Goal: Check status: Check status

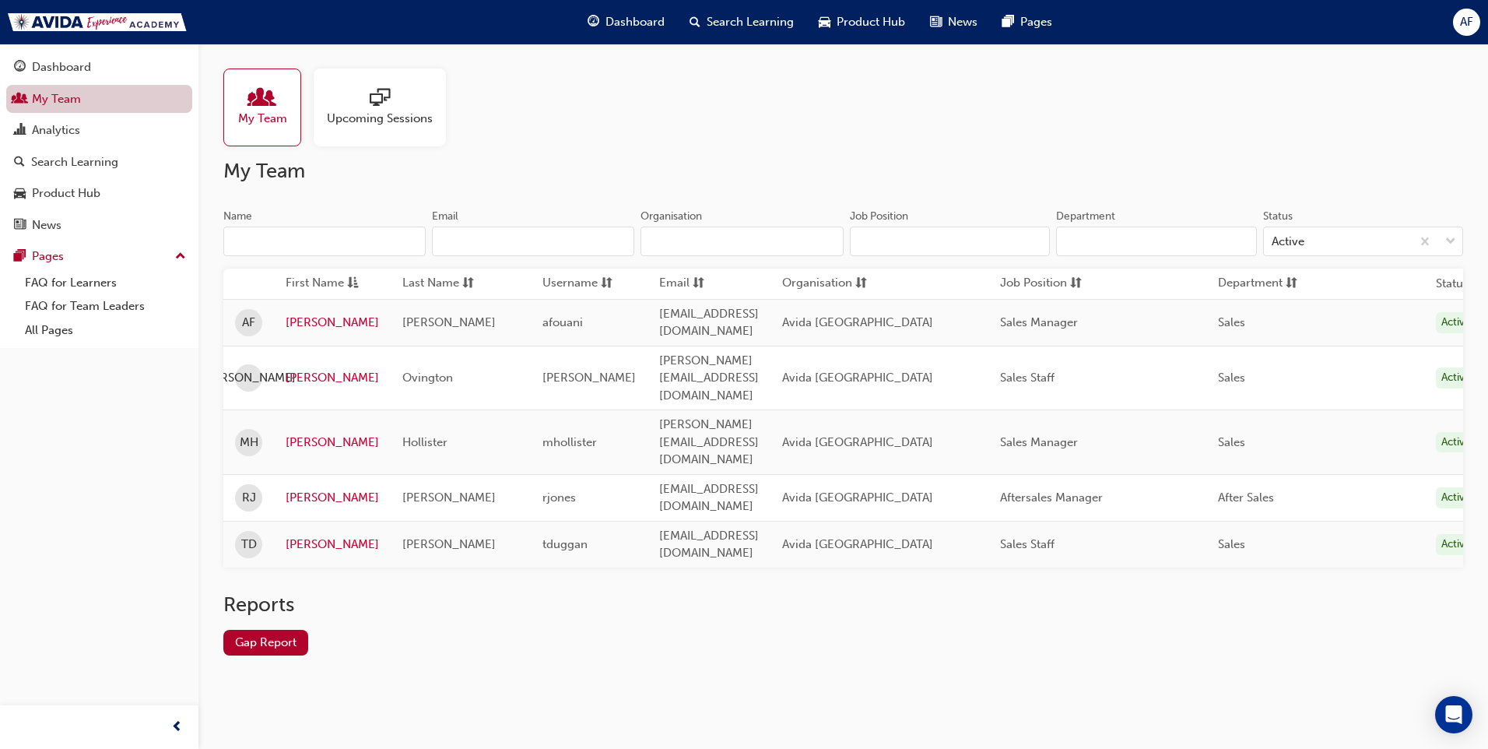
click at [80, 94] on link "My Team" at bounding box center [99, 99] width 186 height 29
click at [299, 629] on link "Gap Report" at bounding box center [265, 642] width 85 height 26
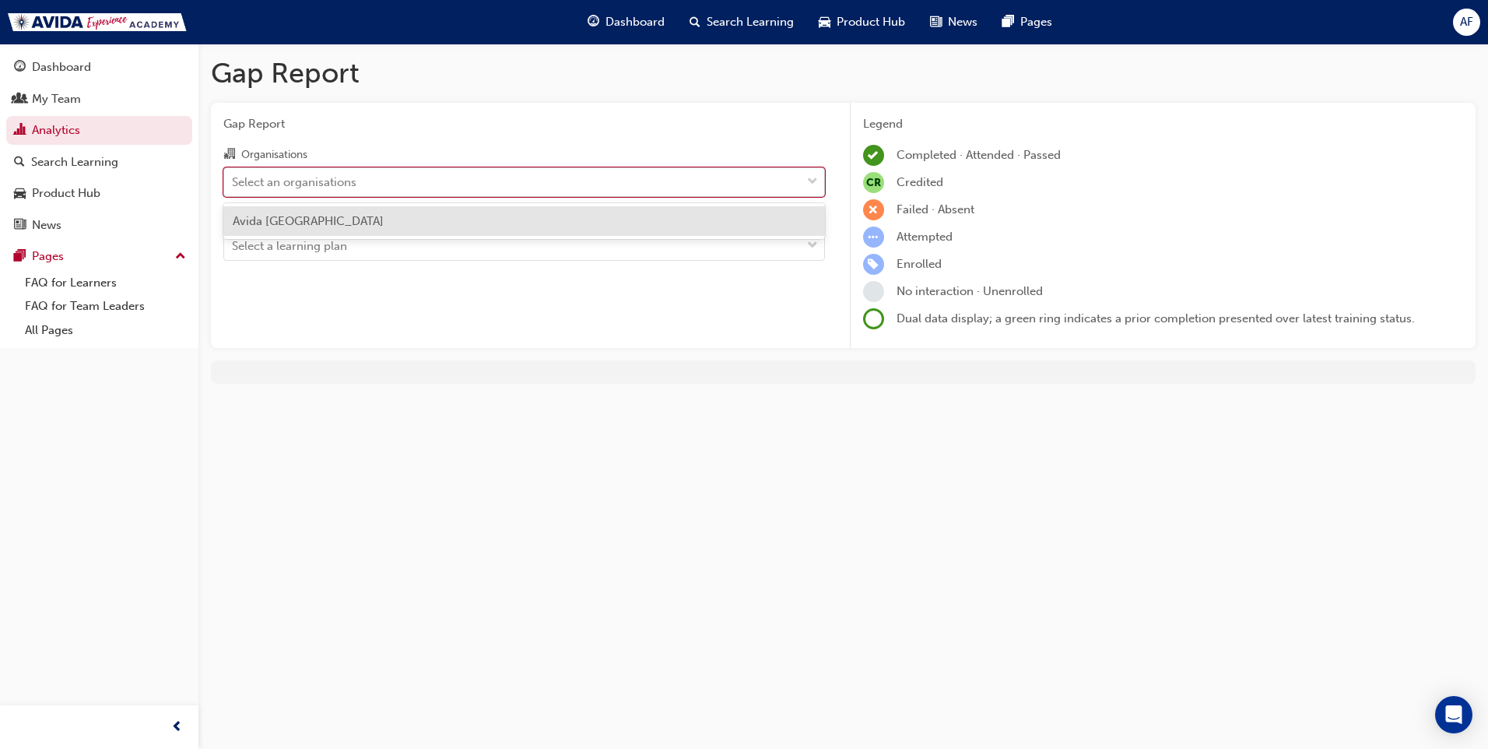
click at [402, 171] on div "Select an organisations" at bounding box center [512, 181] width 577 height 27
click at [233, 174] on input "Organisations option Avida Sydney focused, 1 of 1. 1 result available. Use Up a…" at bounding box center [233, 180] width 2 height 13
click at [339, 224] on div "Avida [GEOGRAPHIC_DATA]" at bounding box center [523, 221] width 601 height 30
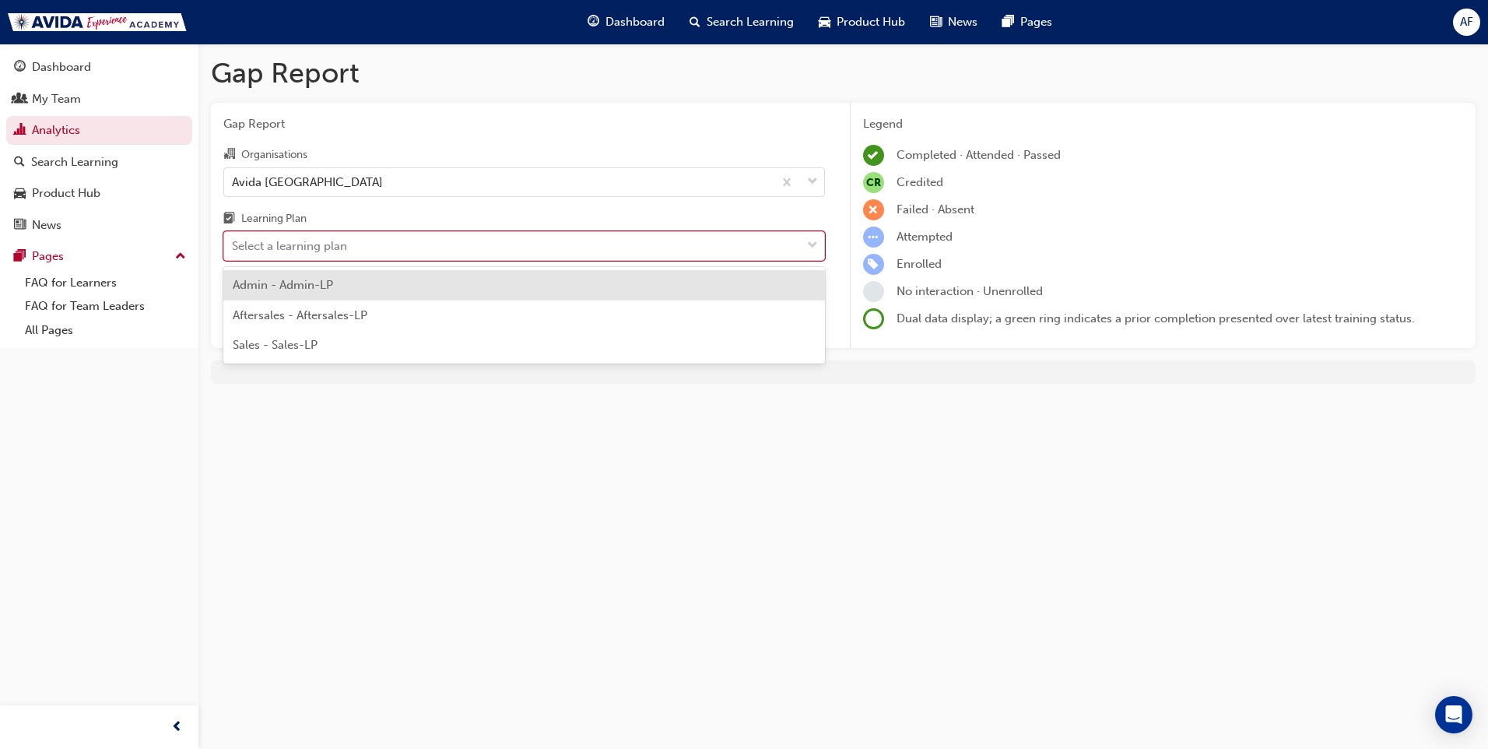
click at [389, 240] on div "Select a learning plan" at bounding box center [512, 246] width 577 height 27
click at [233, 240] on input "Learning Plan option Admin - Admin-LP focused, 1 of 3. 3 results available. Use…" at bounding box center [233, 245] width 2 height 13
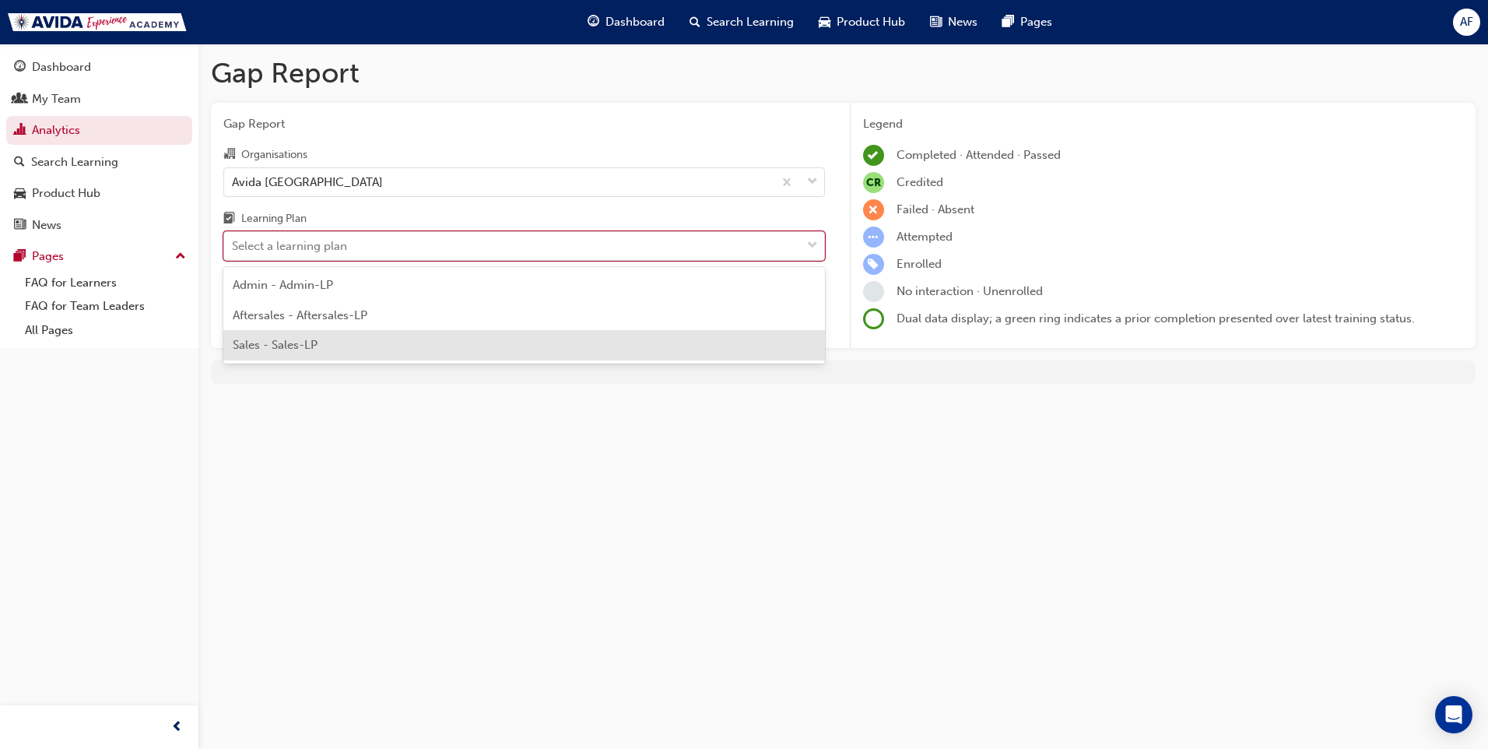
click at [359, 346] on div "Sales - Sales-LP" at bounding box center [523, 345] width 601 height 30
